Goal: Task Accomplishment & Management: Manage account settings

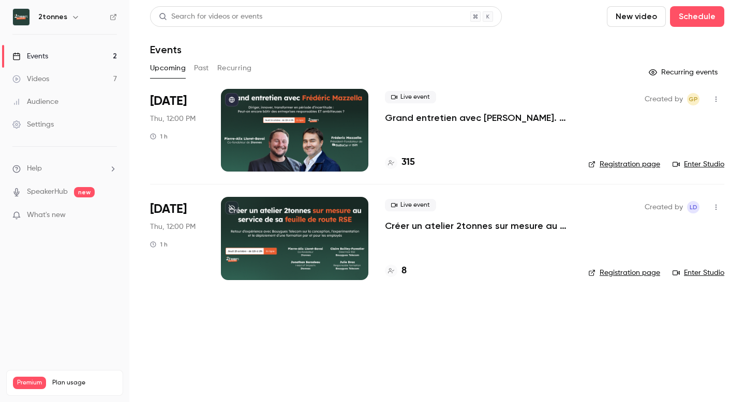
click at [473, 121] on p "Grand entretien avec [PERSON_NAME]. Diriger, innover, transformer en période d’…" at bounding box center [478, 118] width 187 height 12
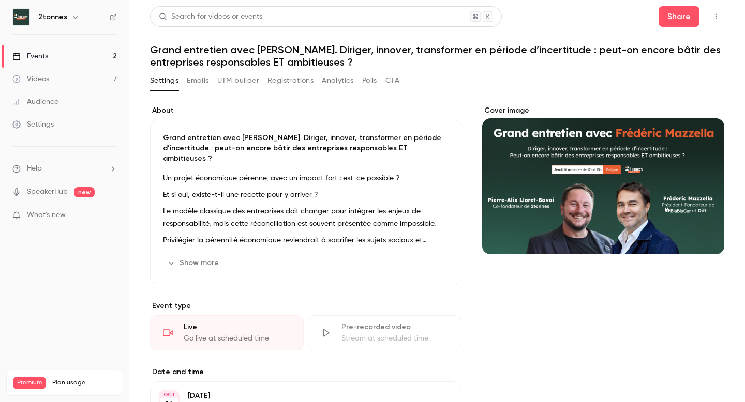
click at [248, 80] on button "UTM builder" at bounding box center [238, 80] width 42 height 17
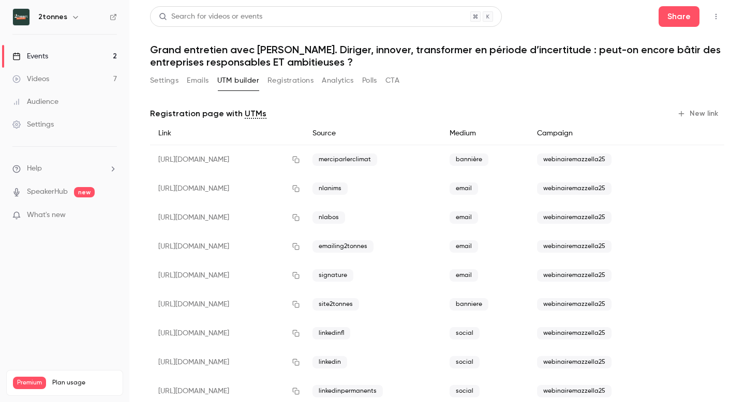
click at [276, 81] on button "Registrations" at bounding box center [290, 80] width 46 height 17
